Goal: Transaction & Acquisition: Book appointment/travel/reservation

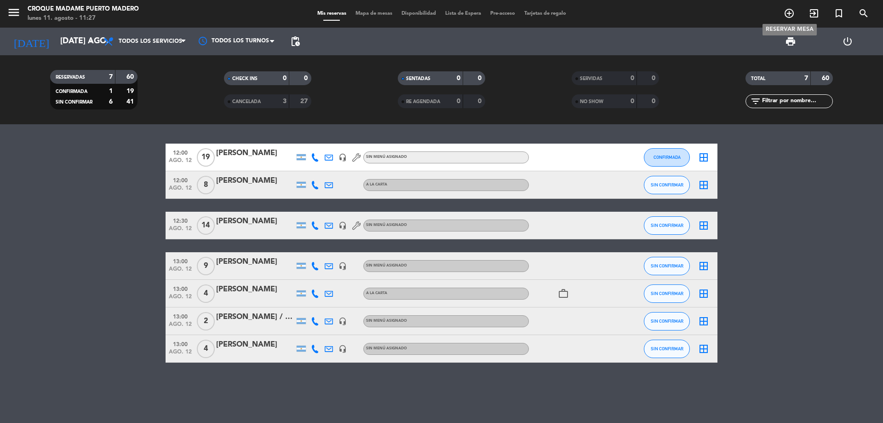
click at [788, 15] on icon "add_circle_outline" at bounding box center [789, 13] width 11 height 11
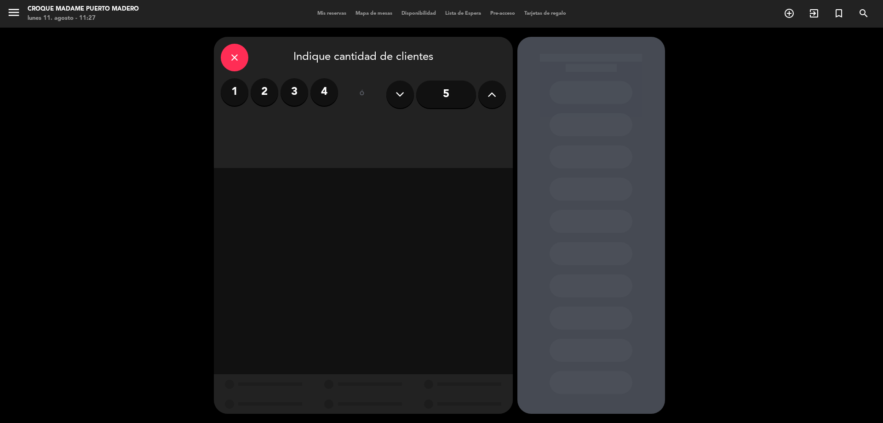
click at [495, 97] on icon at bounding box center [492, 94] width 9 height 14
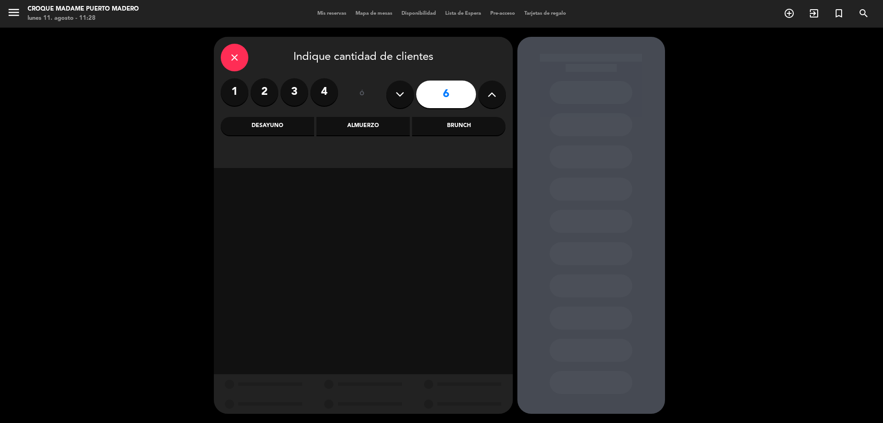
click at [351, 123] on div "Almuerzo" at bounding box center [362, 126] width 93 height 18
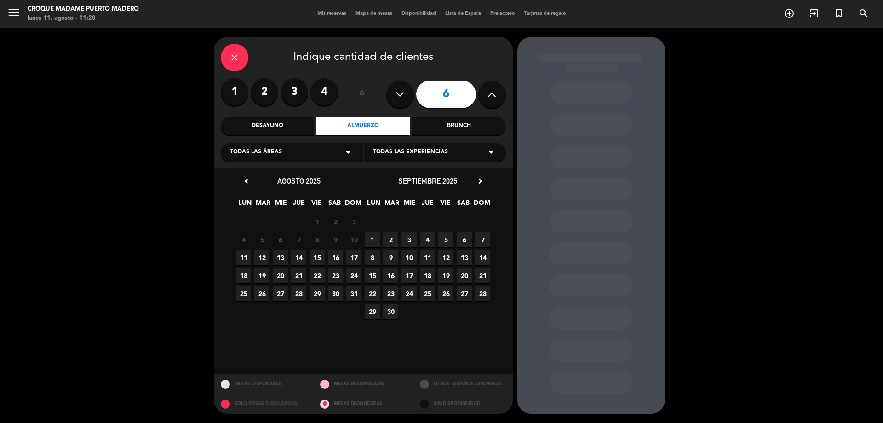
click at [334, 258] on span "16" at bounding box center [335, 257] width 15 height 15
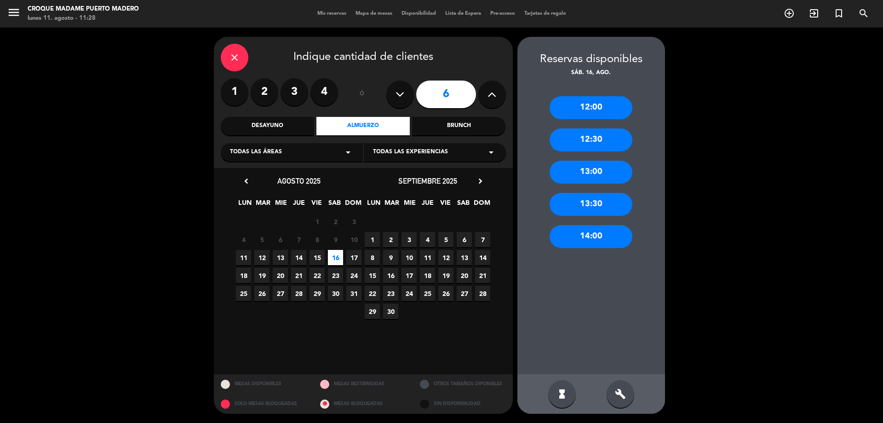
click at [595, 170] on div "13:00" at bounding box center [591, 172] width 83 height 23
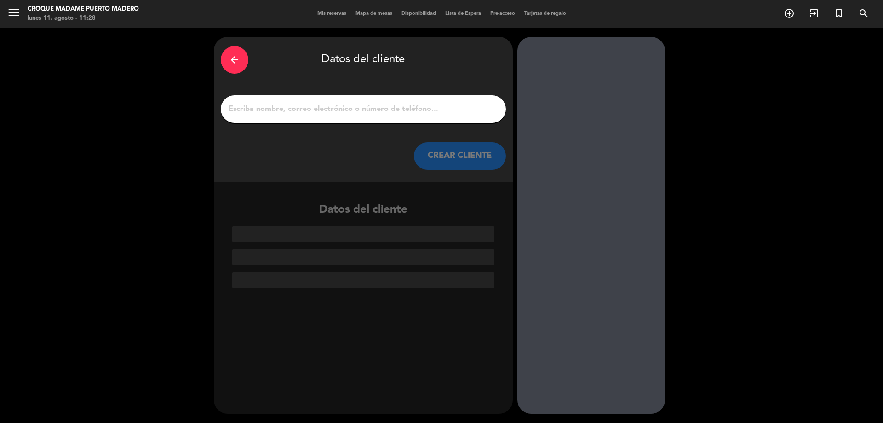
click at [244, 110] on input "1" at bounding box center [363, 109] width 271 height 13
paste input "[PERSON_NAME]"
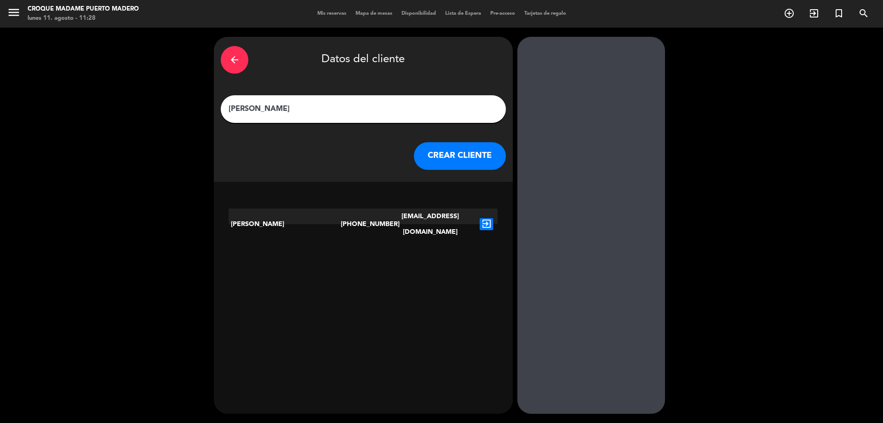
type input "[PERSON_NAME]"
click at [445, 157] on button "CREAR CLIENTE" at bounding box center [460, 156] width 92 height 28
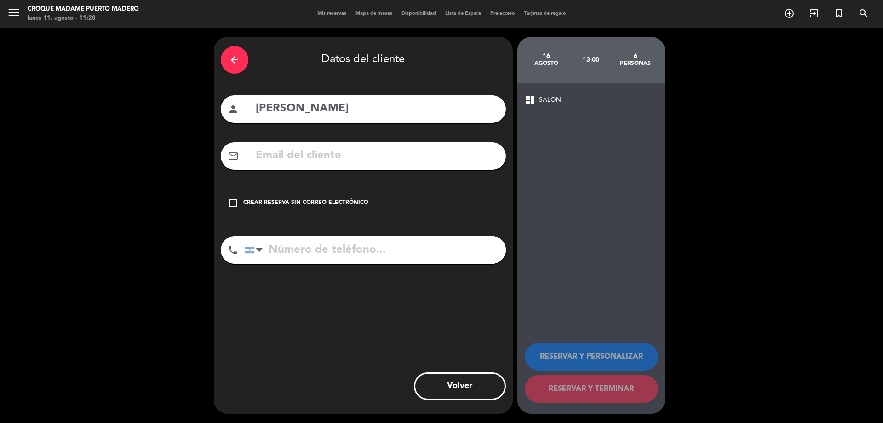
click at [235, 59] on icon "arrow_back" at bounding box center [234, 59] width 11 height 11
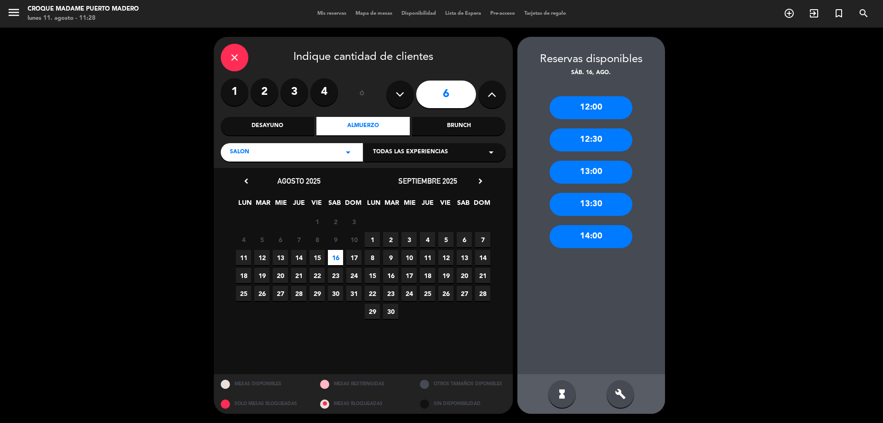
click at [589, 177] on div "13:00" at bounding box center [591, 172] width 83 height 23
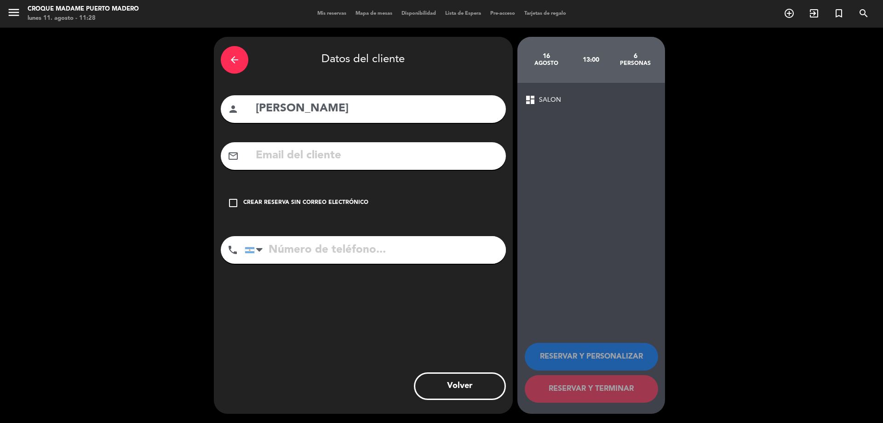
drag, startPoint x: 354, startPoint y: 105, endPoint x: 225, endPoint y: 109, distance: 128.4
click at [225, 109] on div "person [PERSON_NAME]" at bounding box center [363, 109] width 285 height 28
click at [278, 151] on input "text" at bounding box center [377, 155] width 244 height 19
paste input "[EMAIL_ADDRESS][DOMAIN_NAME]"
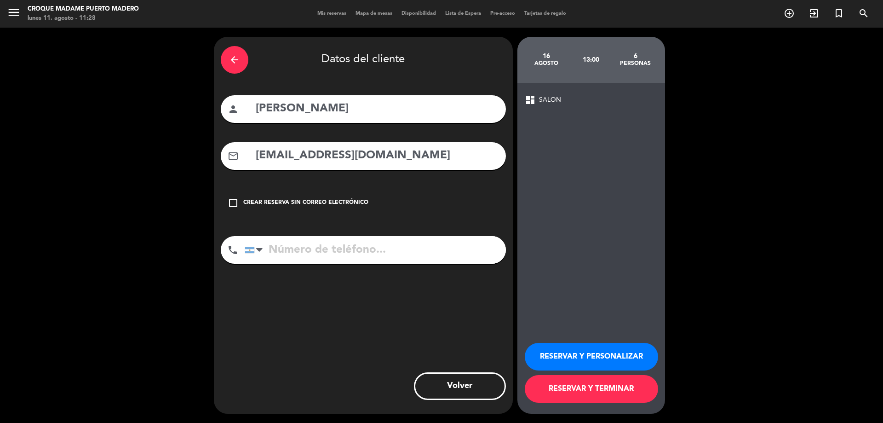
type input "[EMAIL_ADDRESS][DOMAIN_NAME]"
click at [322, 256] on input "tel" at bounding box center [375, 250] width 261 height 28
paste input "115 347 8200"
click at [294, 249] on input "115 347 8200" at bounding box center [375, 250] width 261 height 28
click at [314, 250] on input "115347 8200" at bounding box center [375, 250] width 261 height 28
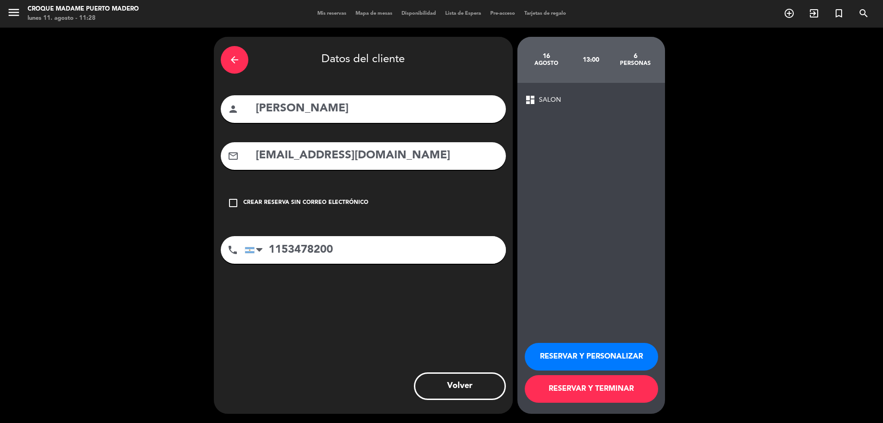
type input "1153478200"
click at [580, 393] on button "RESERVAR Y TERMINAR" at bounding box center [591, 389] width 133 height 28
